Goal: Task Accomplishment & Management: Manage account settings

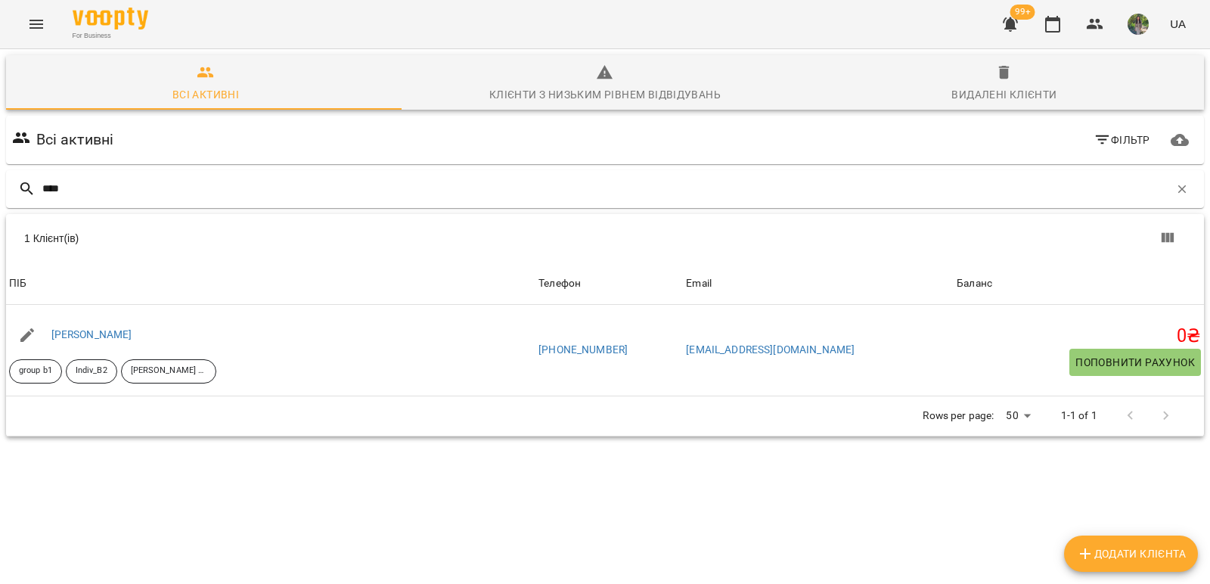
scroll to position [67, 0]
drag, startPoint x: 98, startPoint y: 116, endPoint x: 0, endPoint y: 116, distance: 98.3
click at [0, 116] on div "Всі активні Клієнти з низьким рівнем відвідувань Видалені клієнти Всі активні Ф…" at bounding box center [605, 298] width 1216 height 505
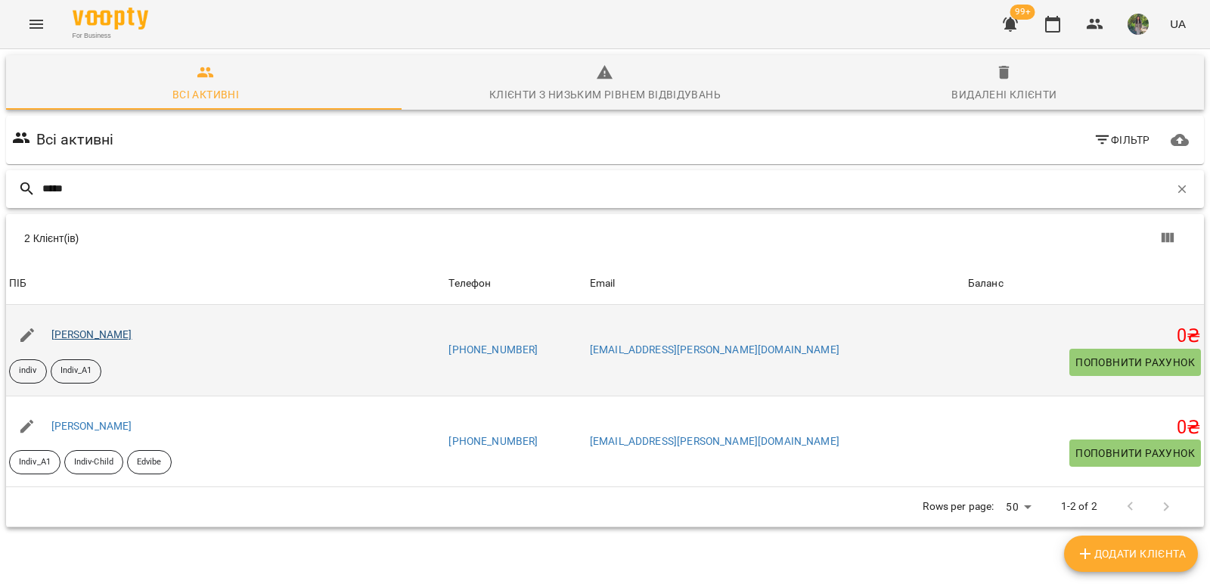
type input "*****"
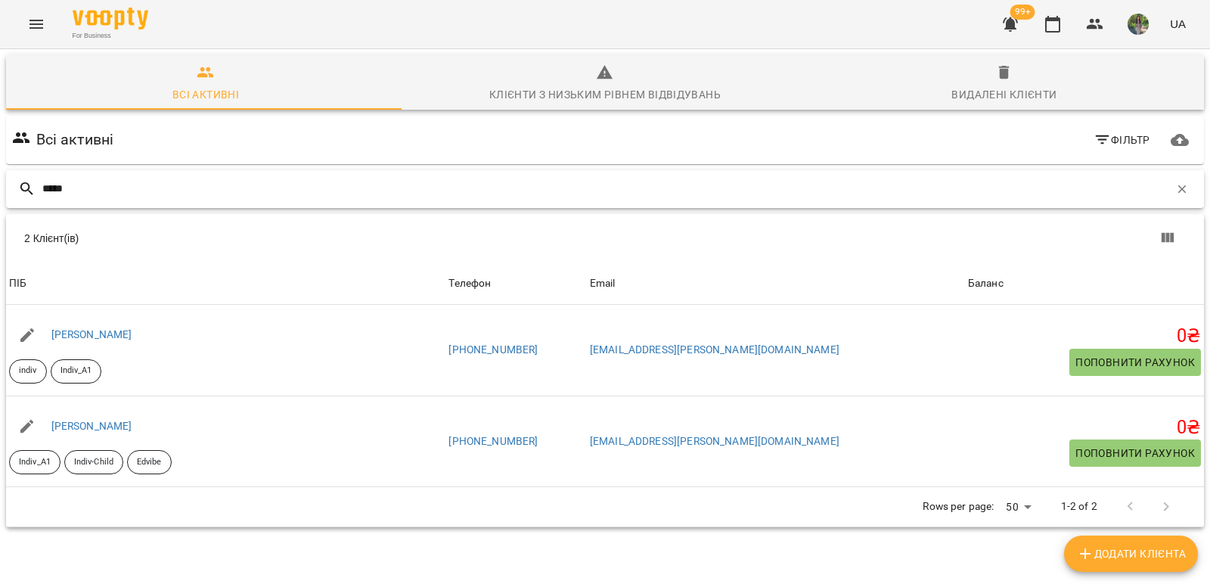
drag, startPoint x: 67, startPoint y: 124, endPoint x: 0, endPoint y: 110, distance: 68.1
click at [0, 110] on div "Всі активні Клієнти з низьким рівнем відвідувань Видалені клієнти Всі активні Ф…" at bounding box center [605, 344] width 1216 height 596
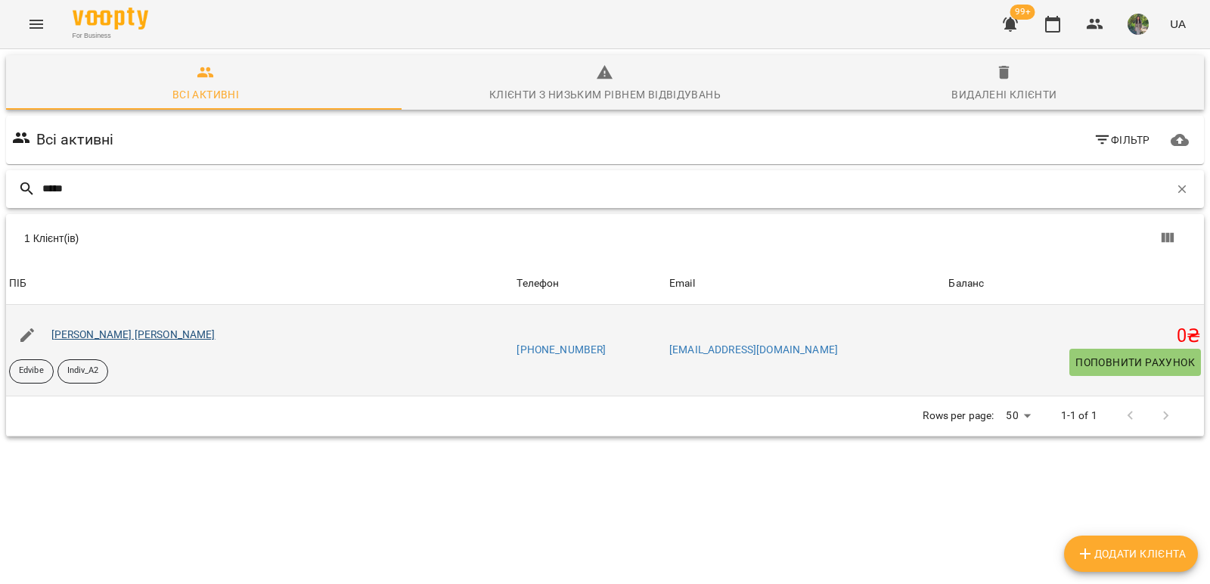
type input "*****"
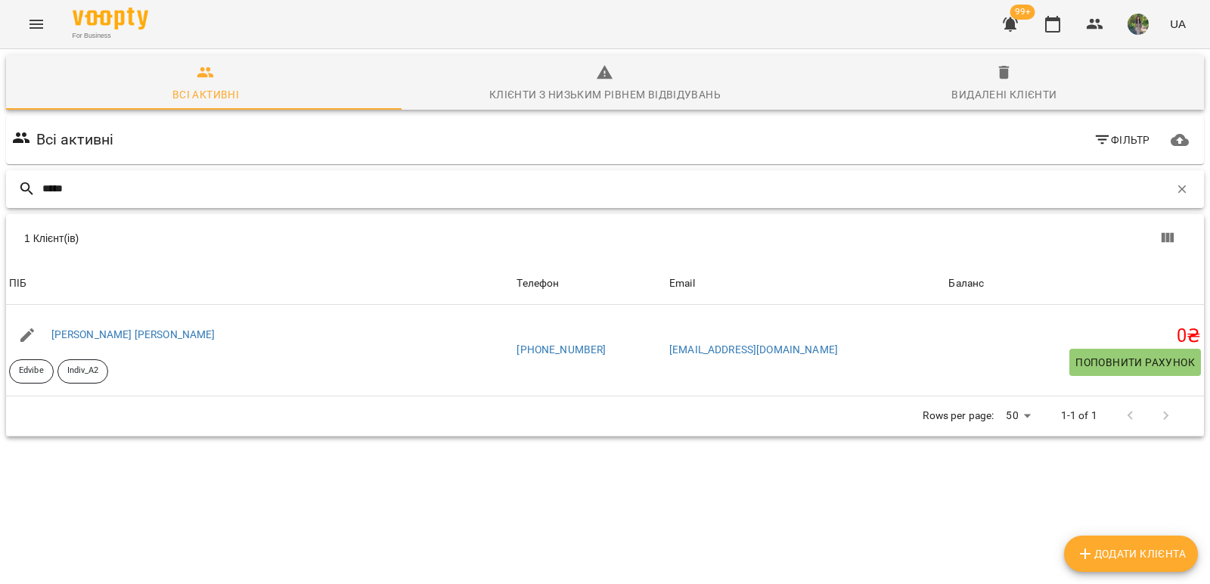
drag, startPoint x: 87, startPoint y: 123, endPoint x: 0, endPoint y: 113, distance: 87.5
click at [0, 115] on div "Всі активні Клієнти з низьким рівнем відвідувань Видалені клієнти Всі активні Ф…" at bounding box center [605, 298] width 1216 height 505
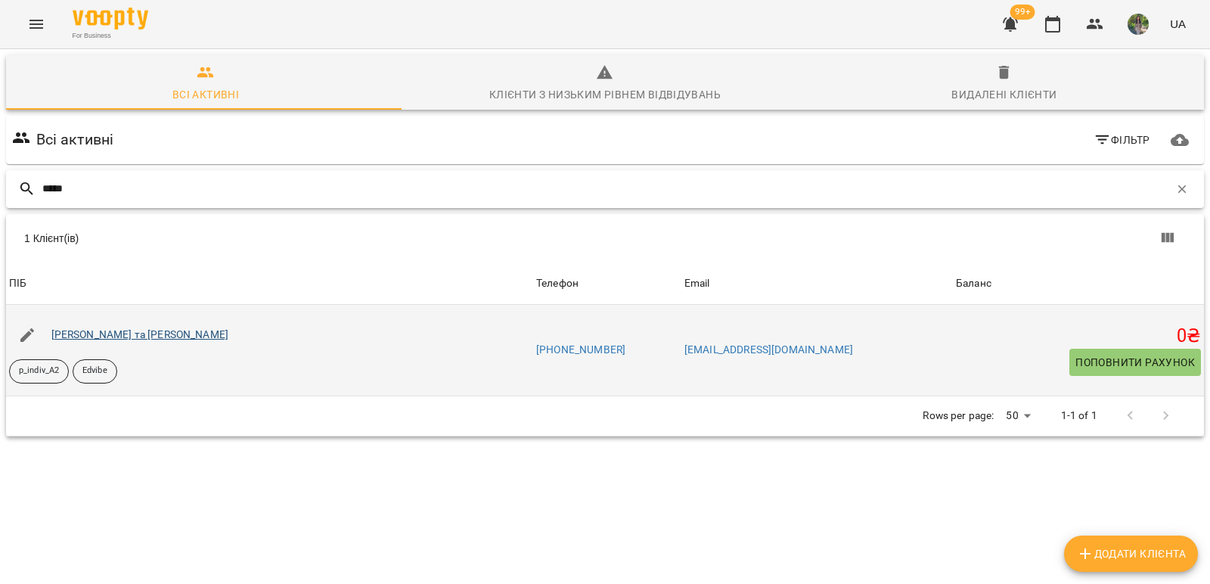
type input "*****"
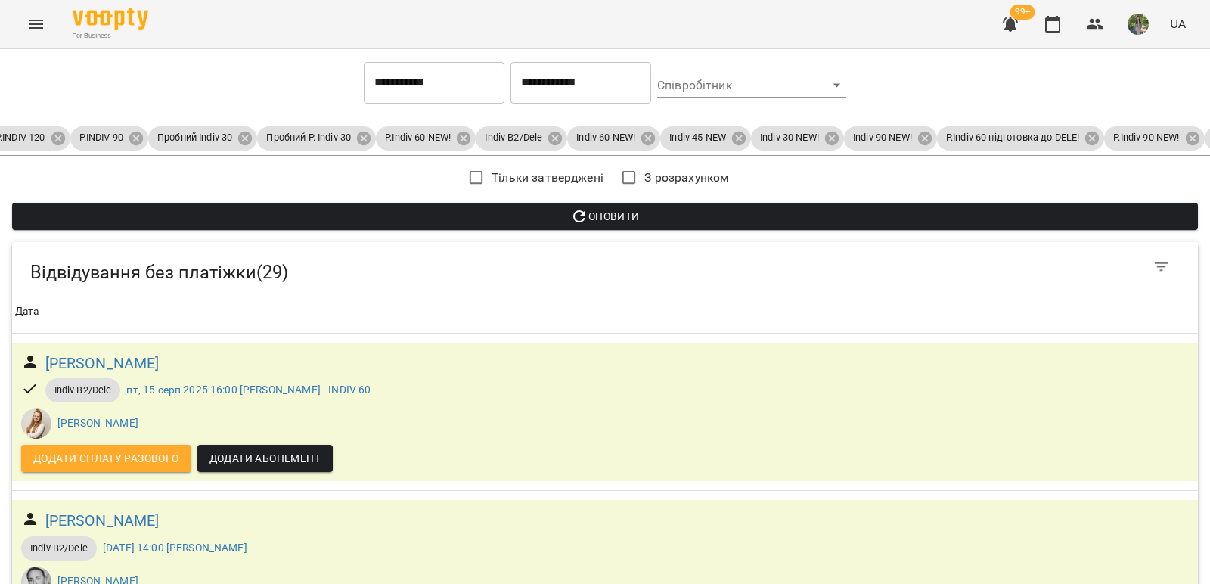
click at [613, 216] on span "Оновити" at bounding box center [605, 216] width 1162 height 18
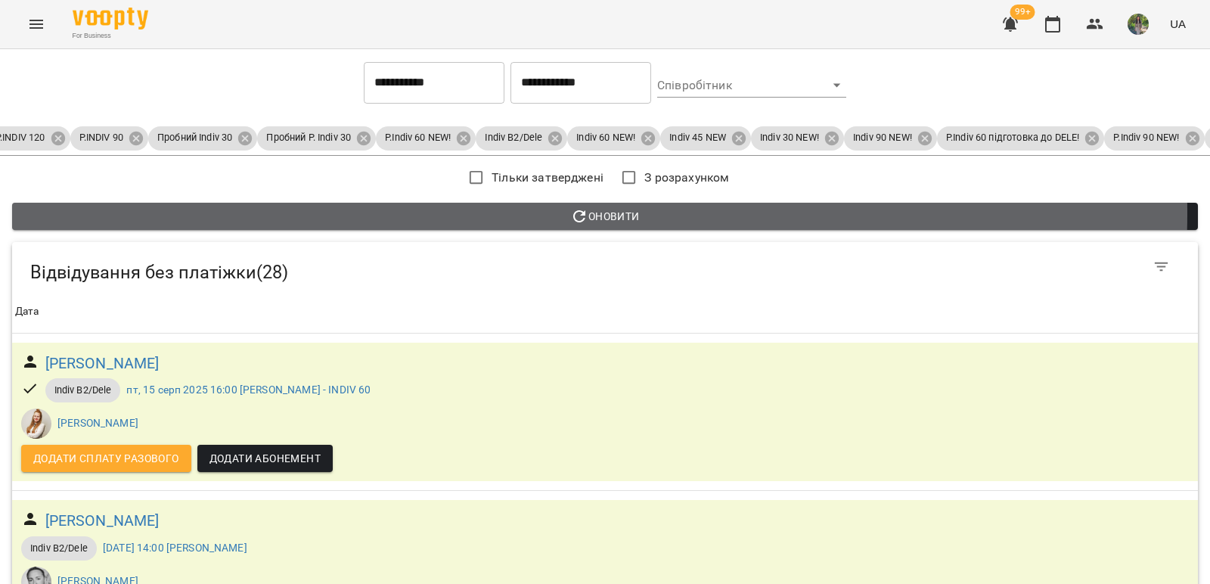
click at [532, 213] on span "Оновити" at bounding box center [605, 216] width 1162 height 18
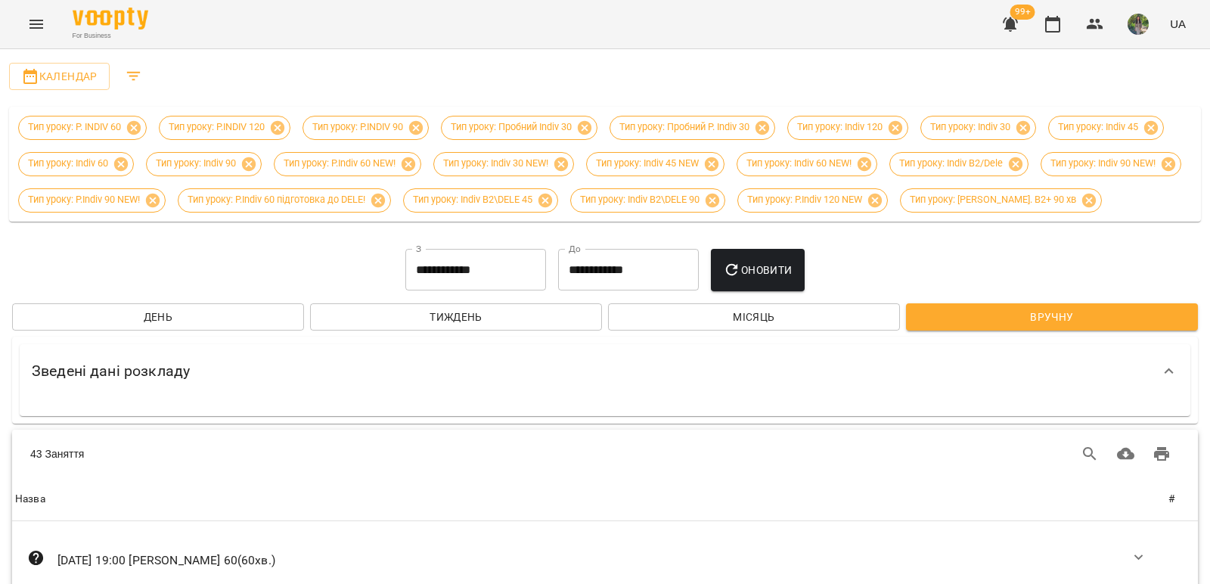
scroll to position [517, 0]
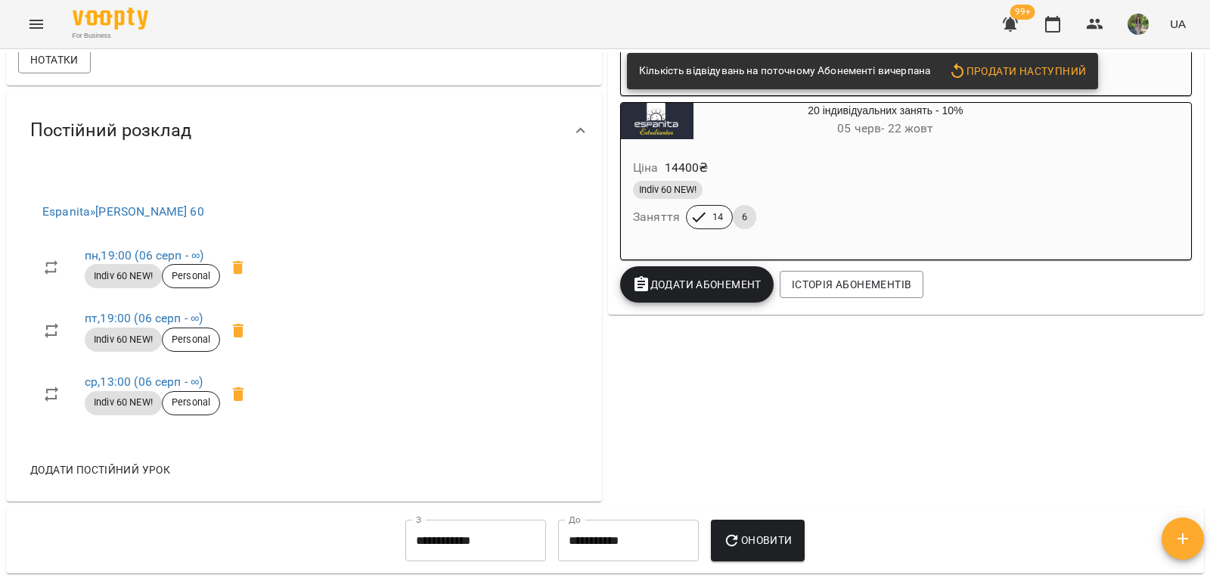
scroll to position [756, 0]
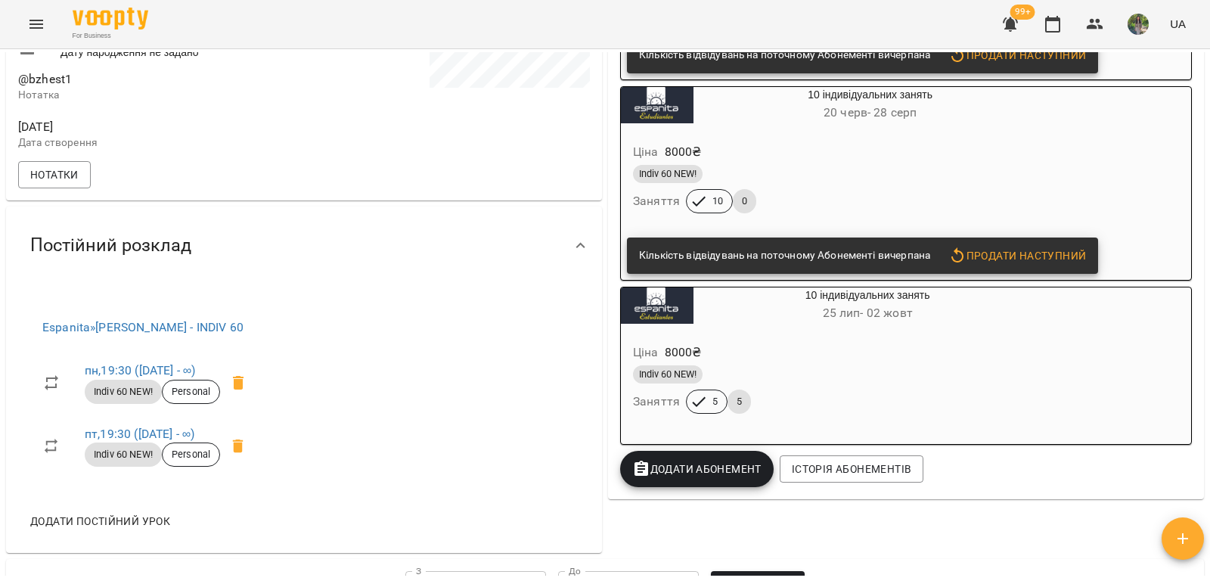
scroll to position [454, 0]
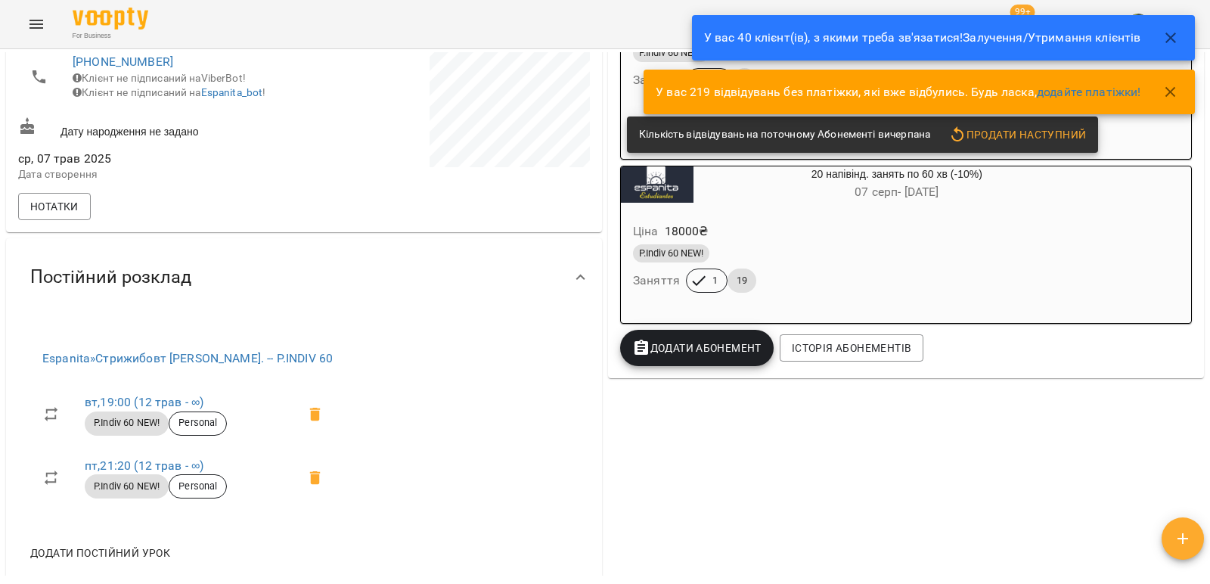
scroll to position [378, 0]
